Goal: Task Accomplishment & Management: Complete application form

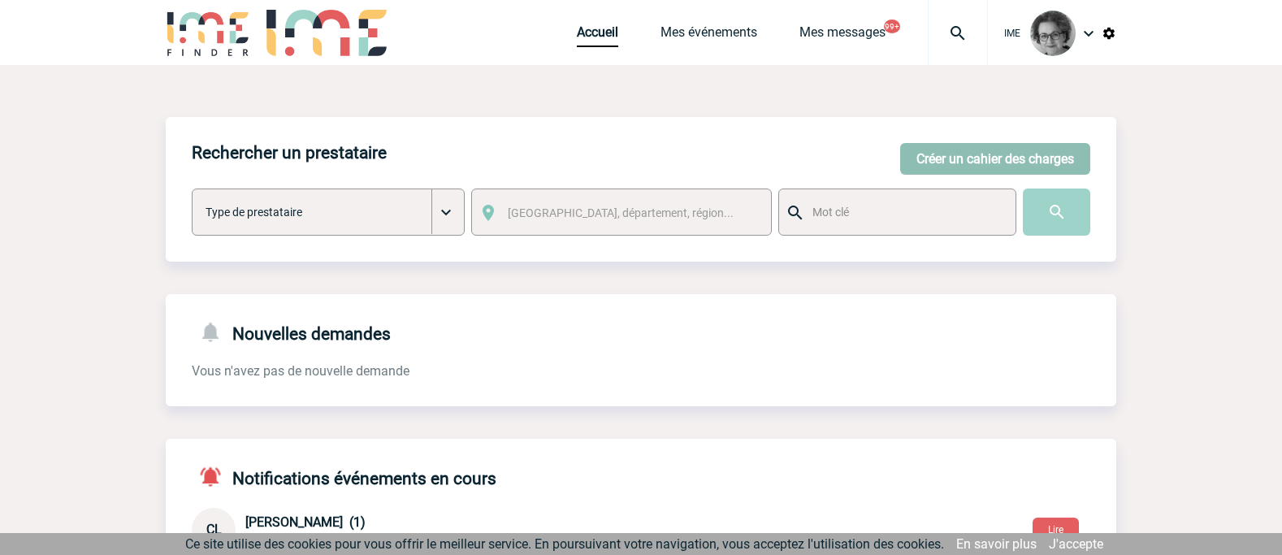
click at [964, 162] on button "Créer un cahier des charges" at bounding box center [995, 159] width 190 height 32
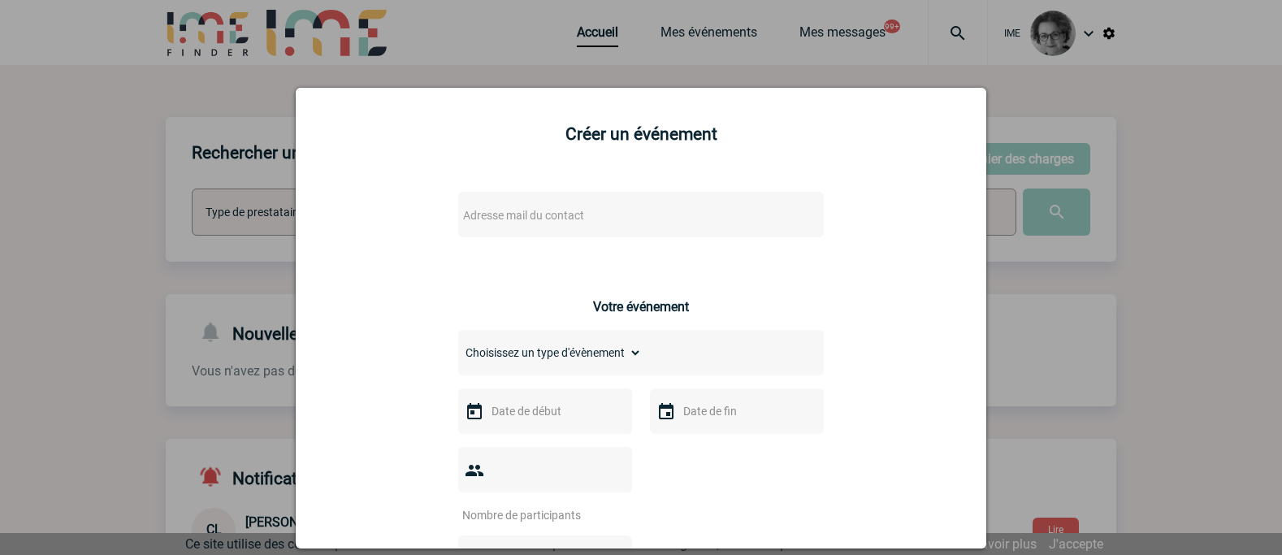
click at [631, 216] on span "Adresse mail du contact" at bounding box center [599, 215] width 284 height 23
type input "[EMAIL_ADDRESS][PERSON_NAME][DOMAIN_NAME]"
click at [1184, 131] on div at bounding box center [641, 277] width 1282 height 555
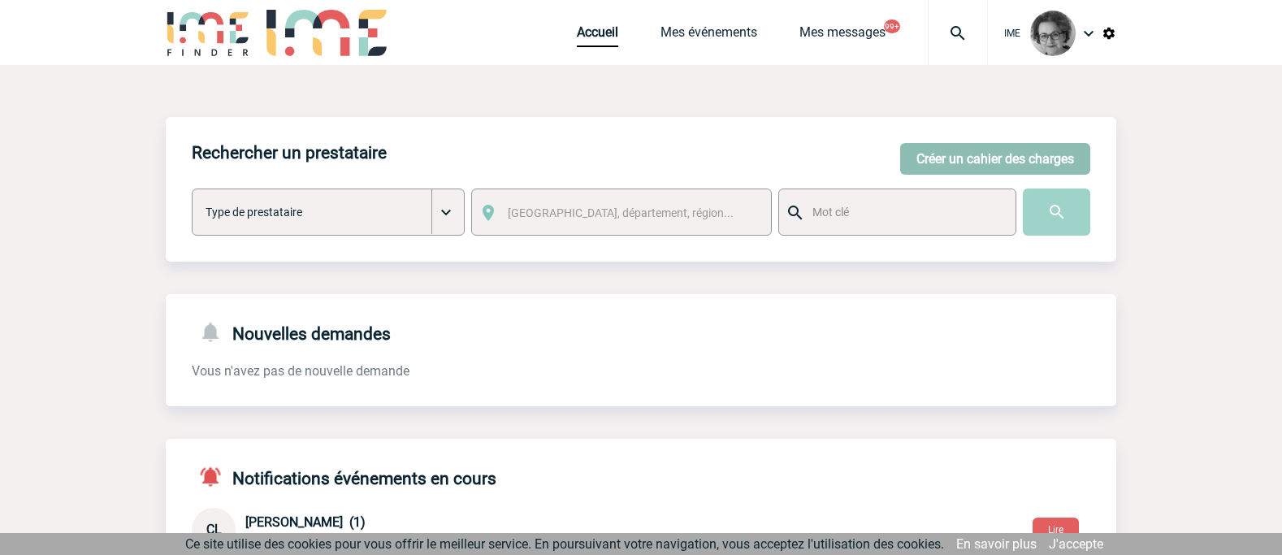
click at [981, 166] on button "Créer un cahier des charges" at bounding box center [995, 159] width 190 height 32
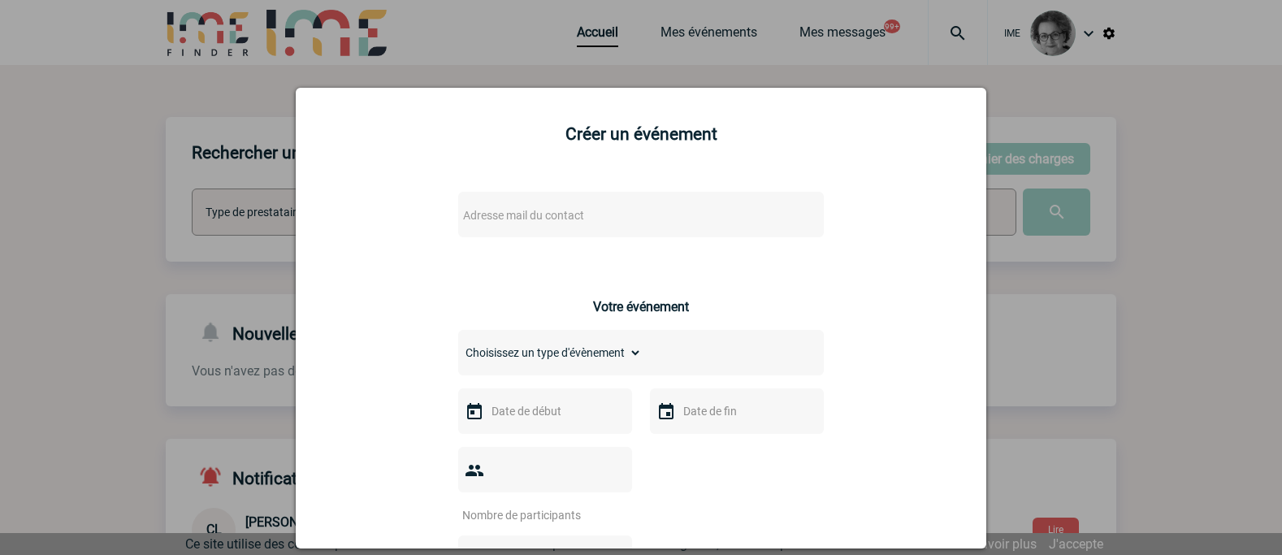
click at [659, 209] on span "Adresse mail du contact" at bounding box center [599, 215] width 284 height 23
drag, startPoint x: 493, startPoint y: 241, endPoint x: 369, endPoint y: 214, distance: 127.2
click at [369, 214] on body "IME Accueil Mes événements" at bounding box center [641, 529] width 1282 height 1058
click at [694, 244] on input "[EMAIL_ADDRESS][PERSON_NAME][DOMAIN_NAME]>" at bounding box center [593, 243] width 276 height 24
type input "[EMAIL_ADDRESS][PERSON_NAME][DOMAIN_NAME]"
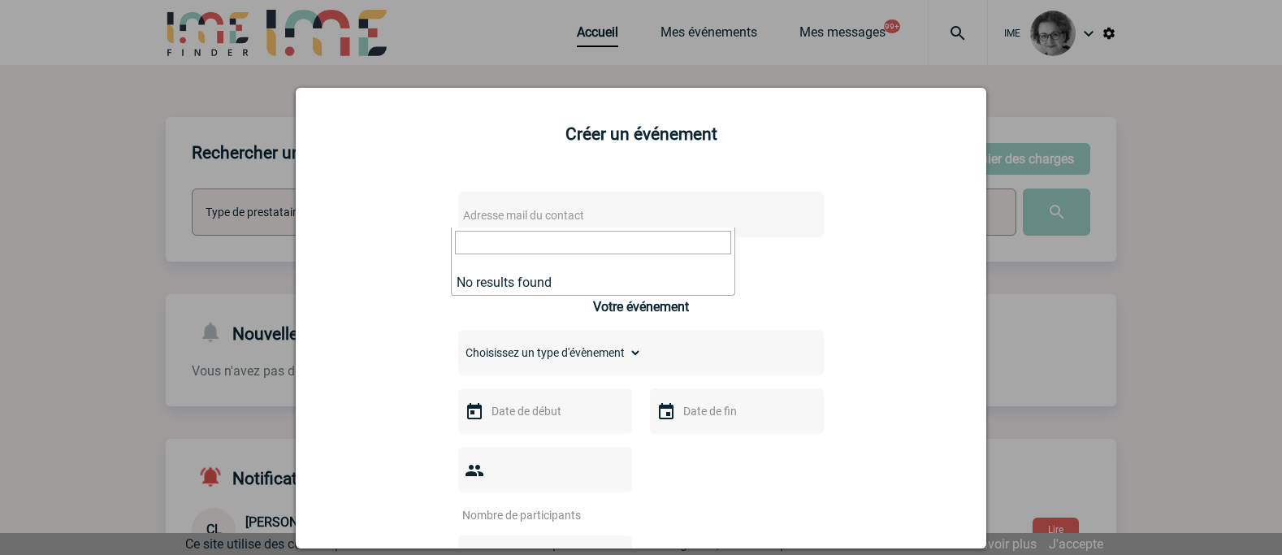
click at [790, 71] on div at bounding box center [641, 277] width 1282 height 555
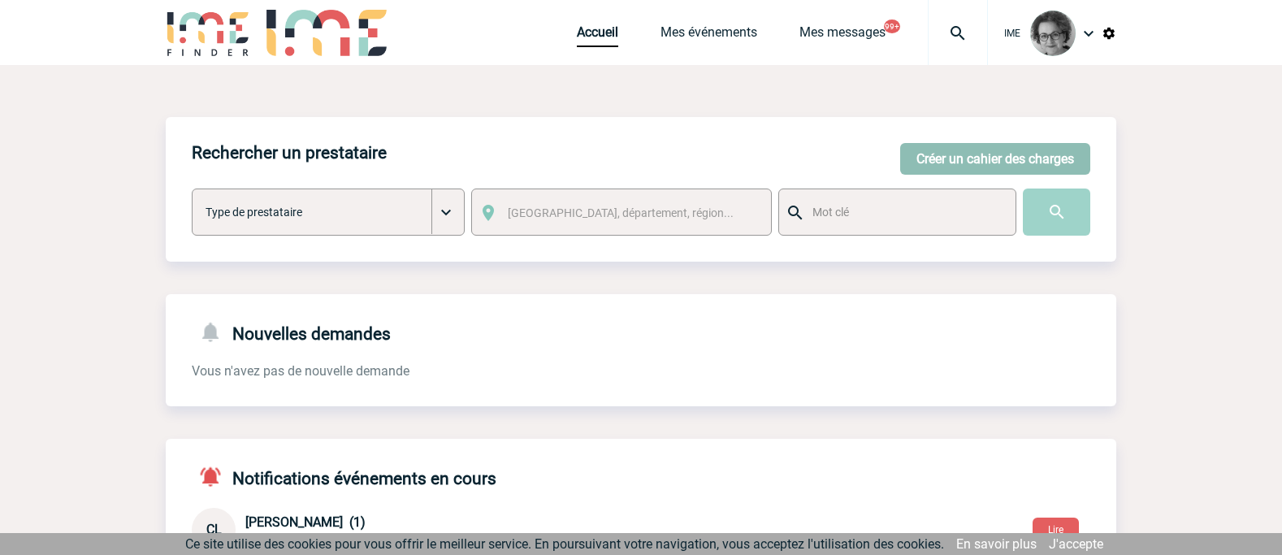
click at [985, 153] on button "Créer un cahier des charges" at bounding box center [995, 159] width 190 height 32
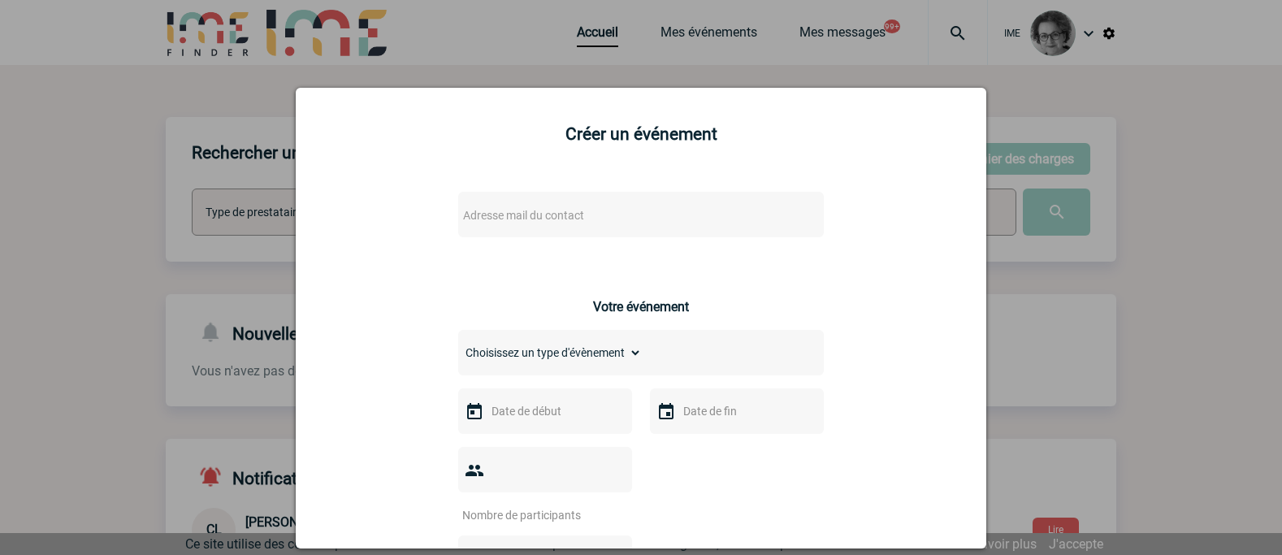
click at [567, 218] on span "Adresse mail du contact" at bounding box center [523, 215] width 121 height 13
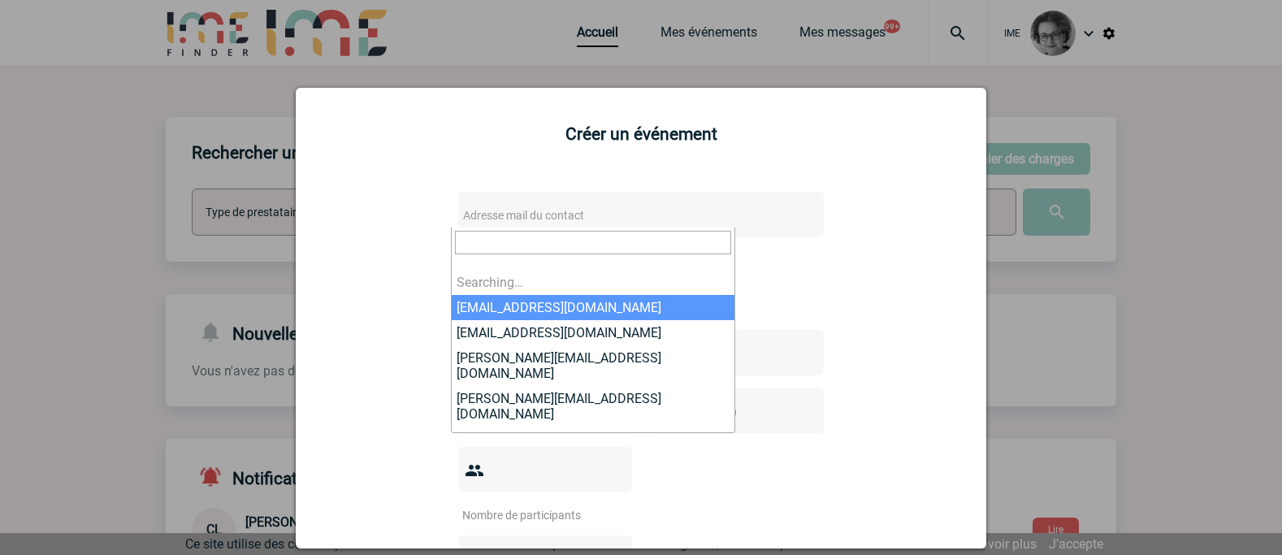
type input "[EMAIL_ADDRESS][PERSON_NAME][DOMAIN_NAME]"
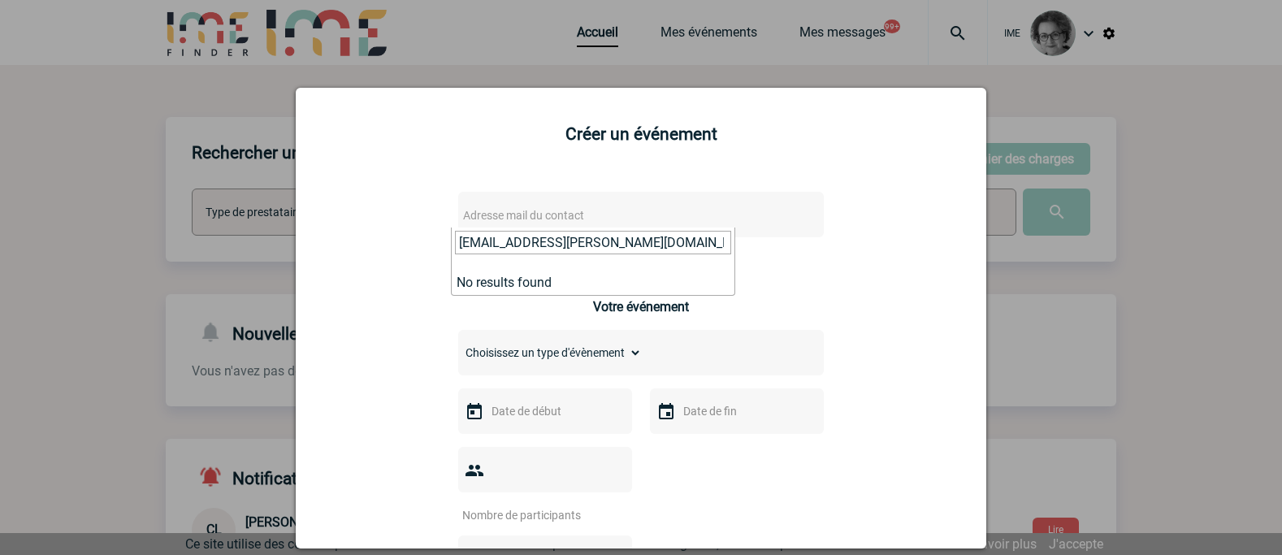
drag, startPoint x: 694, startPoint y: 248, endPoint x: 448, endPoint y: 230, distance: 246.0
click at [448, 230] on body "IME Accueil Mes événements" at bounding box center [641, 529] width 1282 height 1058
click at [1168, 292] on div at bounding box center [641, 277] width 1282 height 555
